Goal: Communication & Community: Answer question/provide support

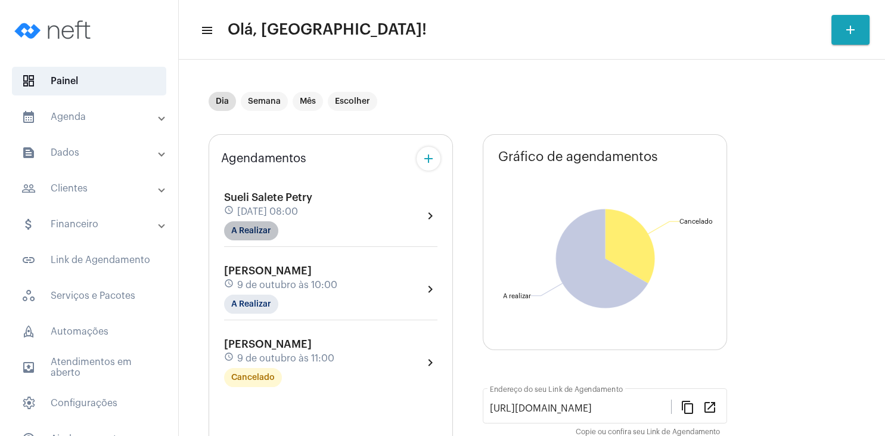
click at [247, 230] on mat-chip "A Realizar" at bounding box center [251, 230] width 54 height 19
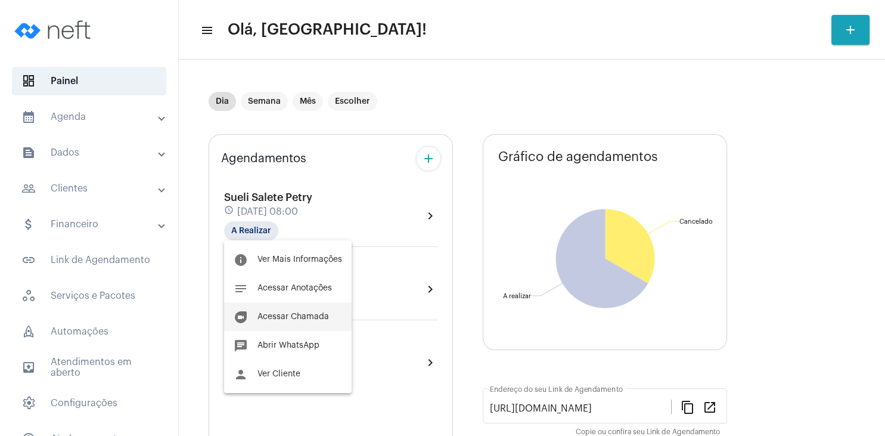
click at [307, 311] on button "duo [PERSON_NAME]" at bounding box center [288, 316] width 128 height 29
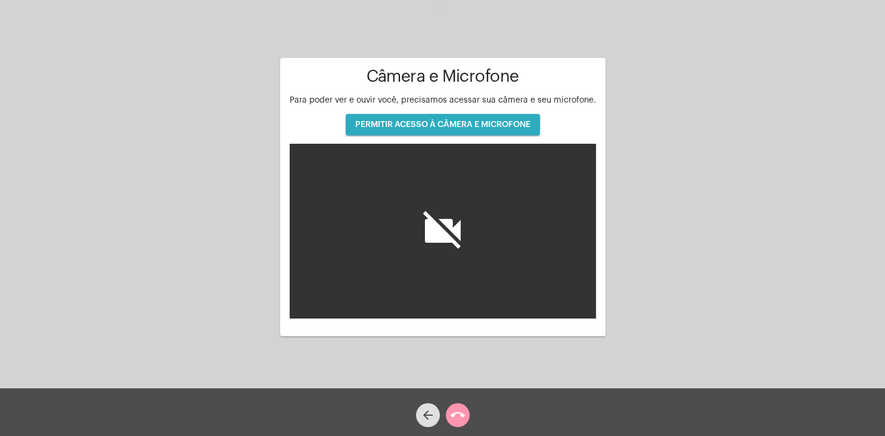
click at [476, 131] on button "PERMITIR ACESSO À CÂMERA E MICROFONE" at bounding box center [443, 124] width 194 height 21
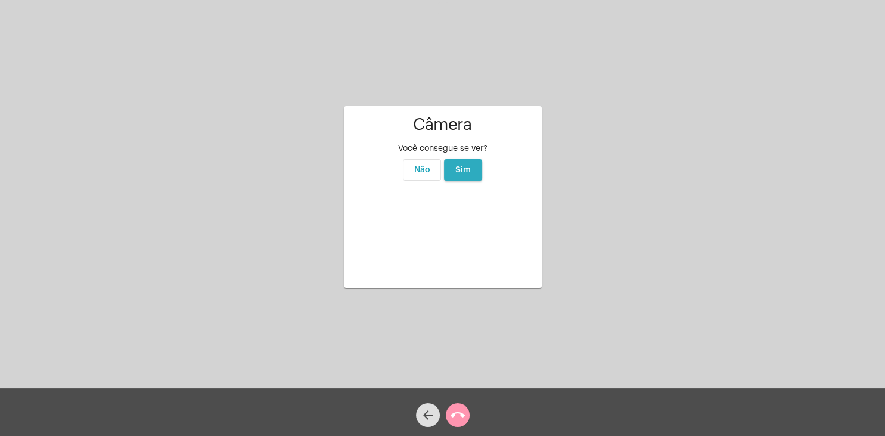
click at [471, 159] on button "Sim" at bounding box center [463, 169] width 38 height 21
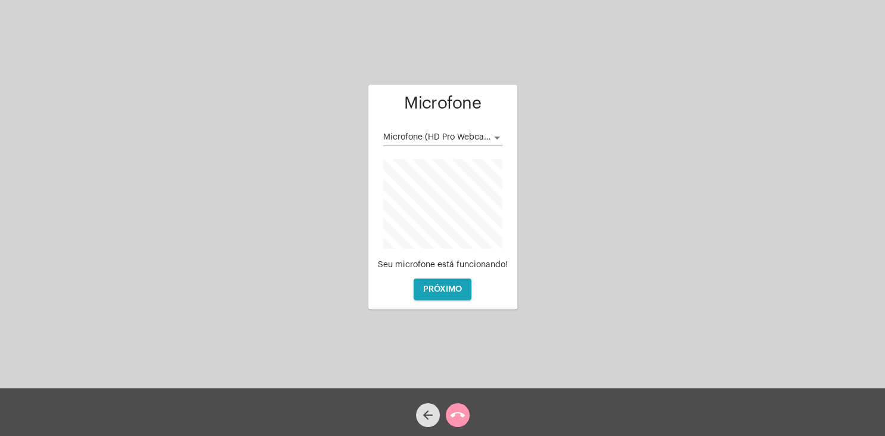
click at [474, 139] on span "Microfone (HD Pro Webcam C920)" at bounding box center [451, 137] width 136 height 8
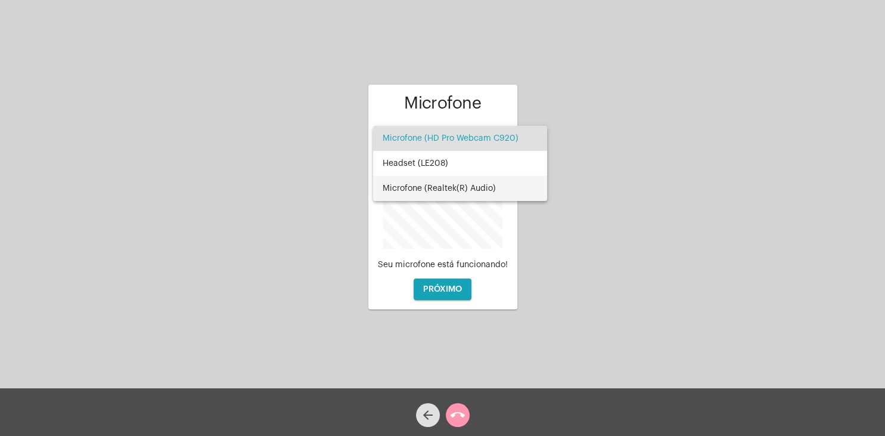
click at [464, 191] on span "Microfone (Realtek(R) Audio)" at bounding box center [460, 188] width 155 height 25
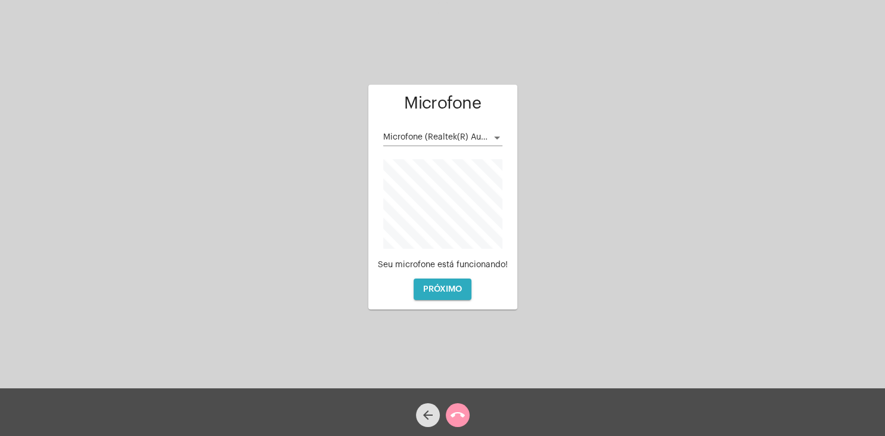
click at [443, 281] on button "PRÓXIMO" at bounding box center [443, 288] width 58 height 21
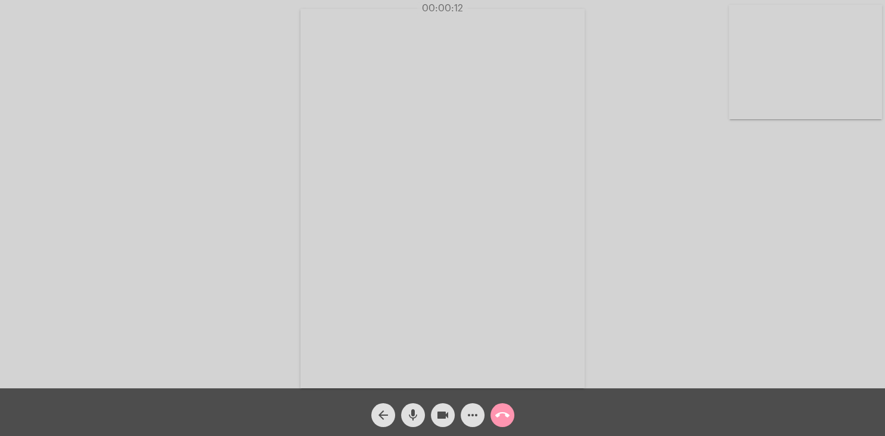
click at [664, 110] on div "Acessando Câmera e Microfone..." at bounding box center [442, 197] width 883 height 388
click at [661, 109] on div "Acessando Câmera e Microfone..." at bounding box center [442, 197] width 883 height 388
click at [644, 183] on div "Acessando Câmera e Microfone..." at bounding box center [442, 197] width 883 height 388
click at [500, 416] on mat-icon "call_end" at bounding box center [502, 415] width 14 height 14
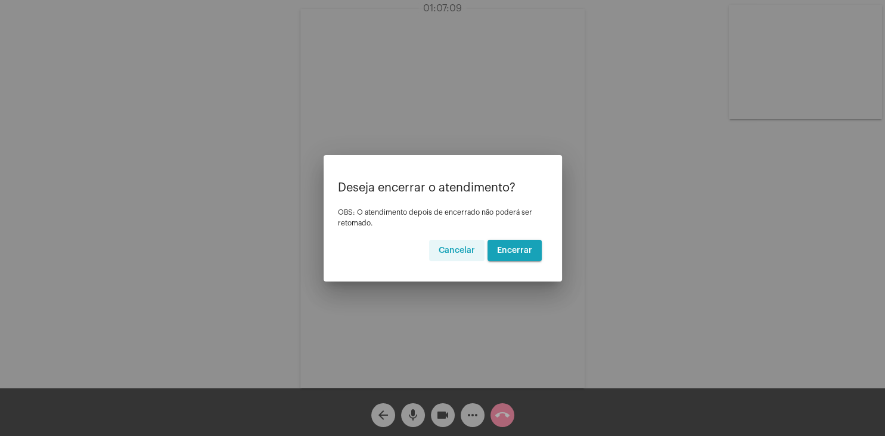
click at [475, 247] on span "Cancelar" at bounding box center [457, 250] width 36 height 8
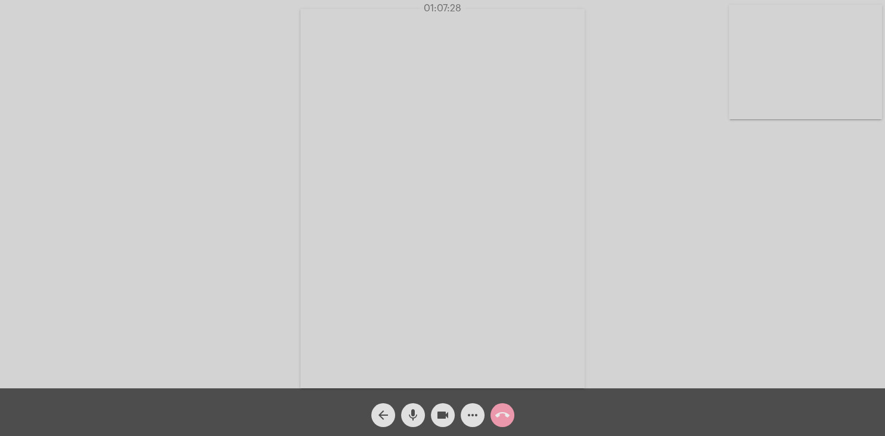
click at [501, 416] on mat-icon "call_end" at bounding box center [502, 415] width 14 height 14
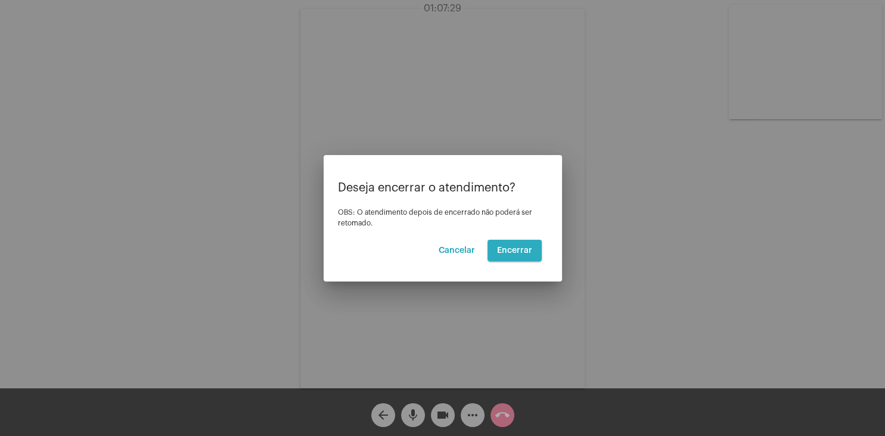
click at [523, 250] on span "Encerrar" at bounding box center [514, 250] width 35 height 8
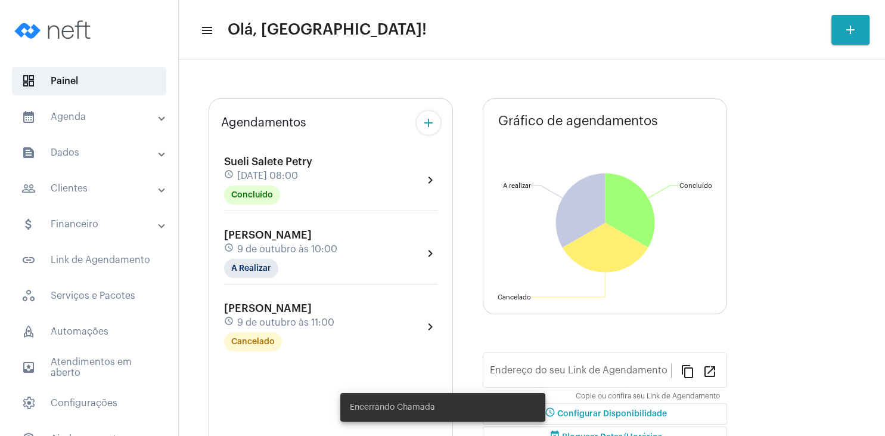
type input "[URL][DOMAIN_NAME]"
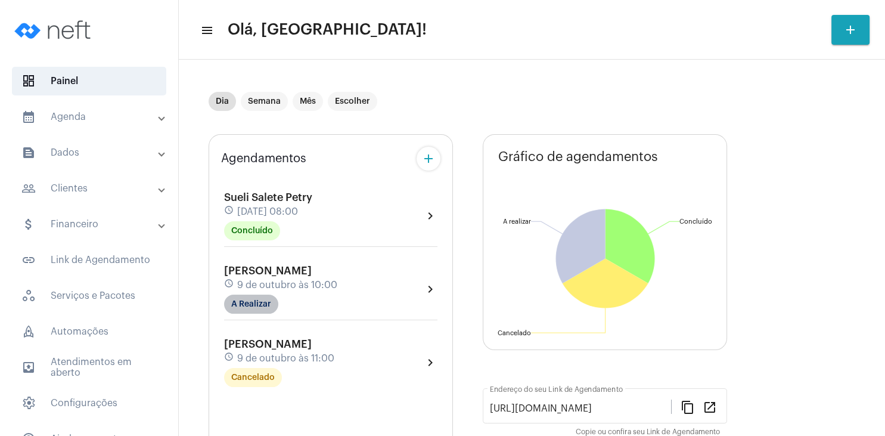
click at [249, 311] on mat-chip "A Realizar" at bounding box center [251, 303] width 54 height 19
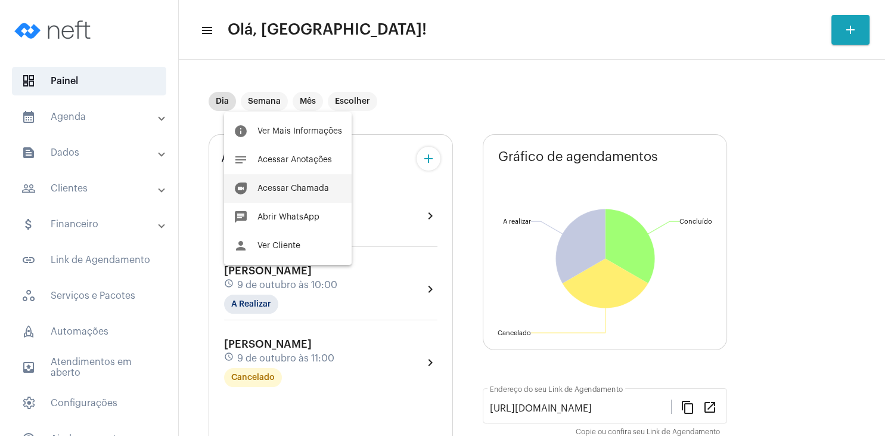
click at [292, 186] on span "Acessar Chamada" at bounding box center [293, 188] width 72 height 8
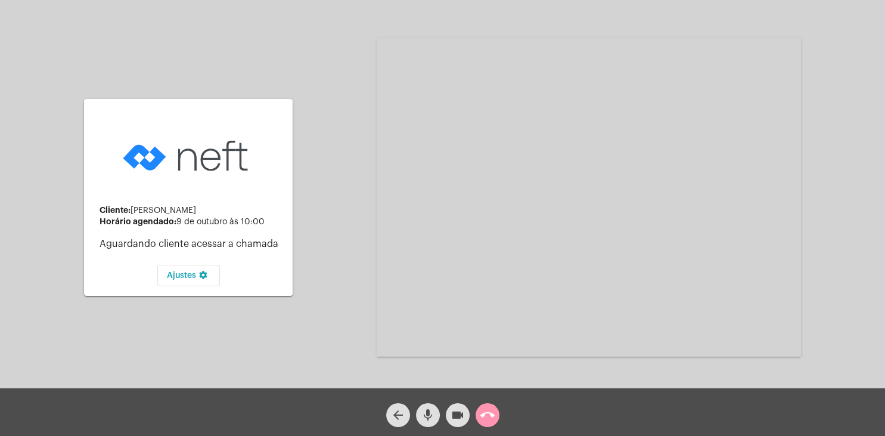
click at [430, 418] on mat-icon "mic" at bounding box center [428, 415] width 14 height 14
click at [428, 414] on mat-icon "mic_off" at bounding box center [428, 415] width 14 height 14
click at [425, 414] on mat-icon "mic" at bounding box center [428, 415] width 14 height 14
click at [423, 406] on span "mic_off" at bounding box center [428, 415] width 14 height 24
